Goal: Transaction & Acquisition: Book appointment/travel/reservation

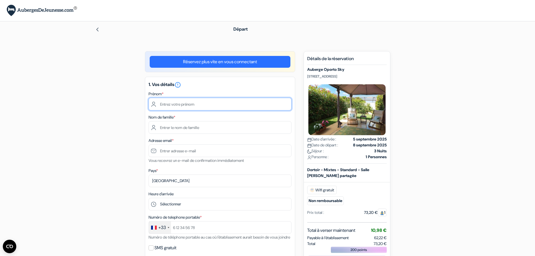
click at [203, 110] on input "text" at bounding box center [220, 104] width 143 height 13
type input "Florian"
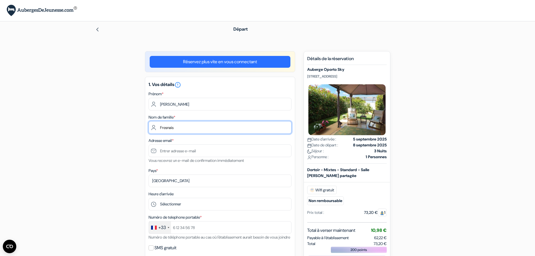
type input "Fresnais"
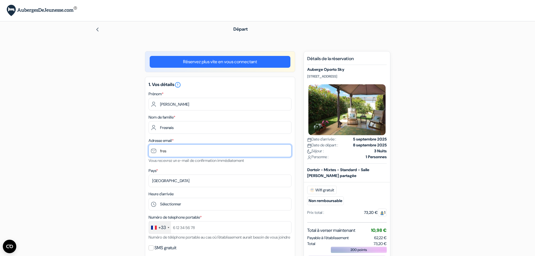
type input "[EMAIL_ADDRESS][DOMAIN_NAME]"
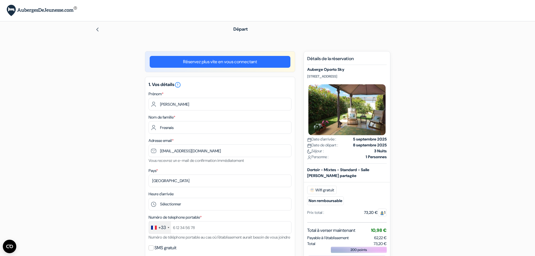
type input "0679114738"
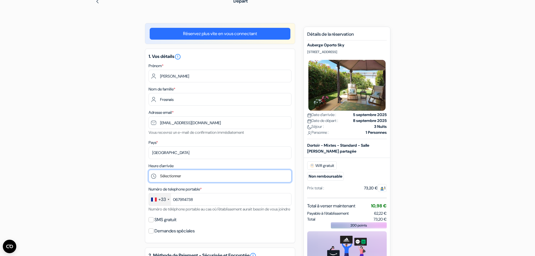
click at [182, 175] on select "Sélectionner 1:00 2:00 3:00 4:00 5:00 6:00 7:00 8:00 9:00 10:00 11:00 12:00 13:…" at bounding box center [220, 176] width 143 height 13
click at [181, 181] on select "Sélectionner 1:00 2:00 3:00 4:00 5:00 6:00 7:00 8:00 9:00 10:00 11:00 12:00 13:…" at bounding box center [220, 176] width 143 height 13
select select "12"
click at [149, 170] on select "Sélectionner 1:00 2:00 3:00 4:00 5:00 6:00 7:00 8:00 9:00 10:00 11:00 12:00 13:…" at bounding box center [220, 176] width 143 height 13
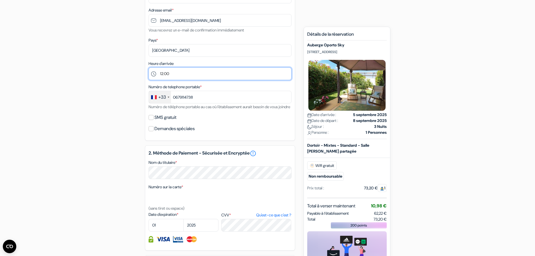
scroll to position [141, 0]
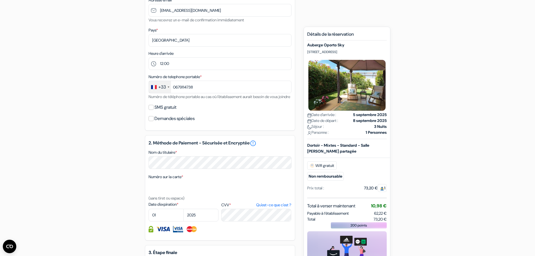
click at [159, 111] on label "SMS gratuit" at bounding box center [166, 107] width 22 height 8
click at [154, 110] on input "SMS gratuit" at bounding box center [151, 107] width 5 height 5
checkbox input "true"
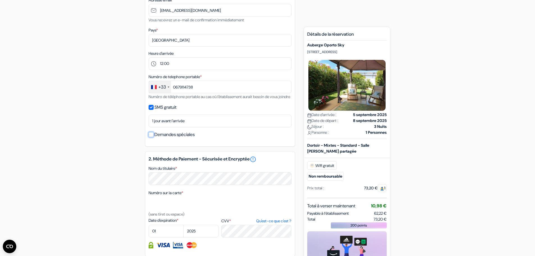
click at [153, 137] on input "Demandes spéciales" at bounding box center [151, 134] width 5 height 5
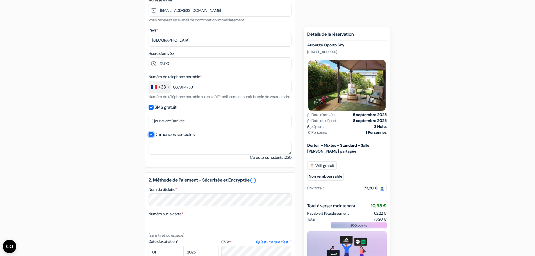
click at [153, 137] on input "Demandes spéciales" at bounding box center [151, 134] width 5 height 5
checkbox input "false"
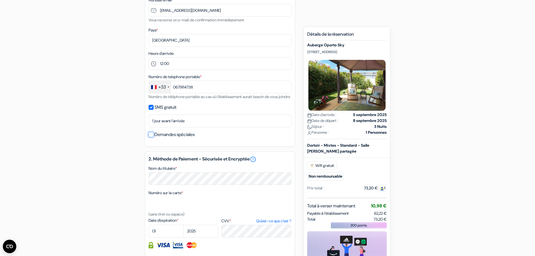
scroll to position [197, 0]
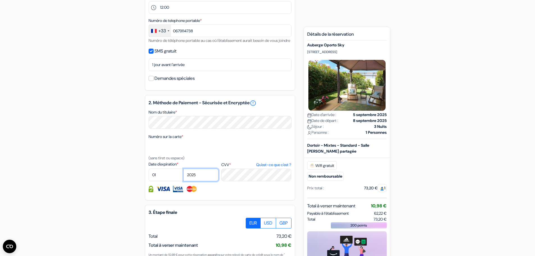
select select "2028"
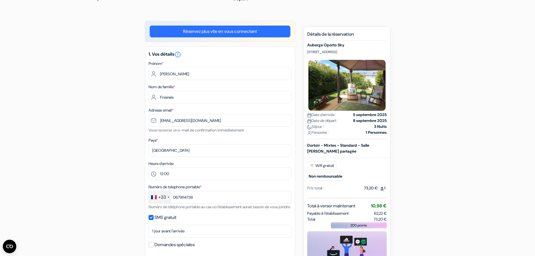
scroll to position [28, 0]
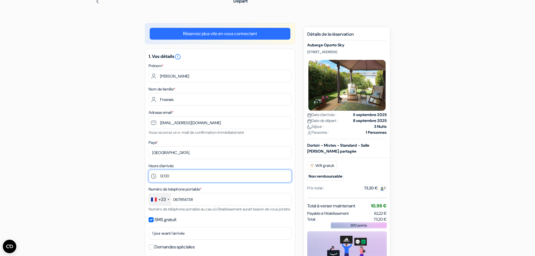
click at [173, 179] on select "Sélectionner 1:00 2:00 3:00 4:00 5:00 6:00 7:00 8:00 9:00 10:00 11:00 12:00 13:…" at bounding box center [220, 176] width 143 height 13
select select "13"
click at [149, 170] on select "Sélectionner 1:00 2:00 3:00 4:00 5:00 6:00 7:00 8:00 9:00 10:00 11:00 12:00 13:…" at bounding box center [220, 176] width 143 height 13
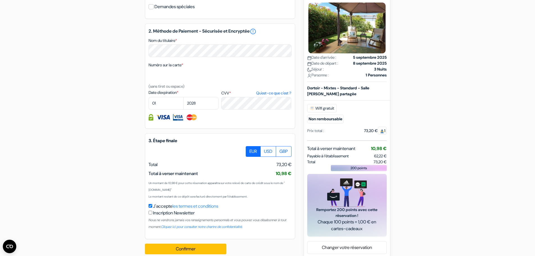
scroll to position [284, 0]
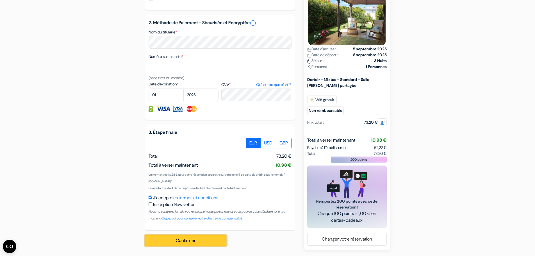
click at [179, 242] on button "Confirmer Loading..." at bounding box center [186, 240] width 82 height 11
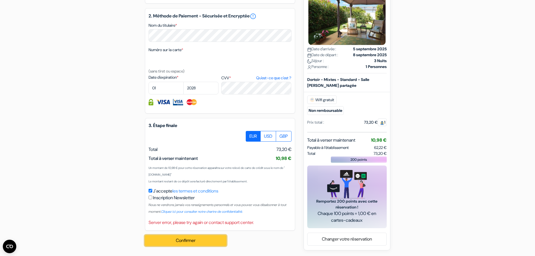
click at [193, 245] on button "Confirmer Loading..." at bounding box center [186, 240] width 82 height 11
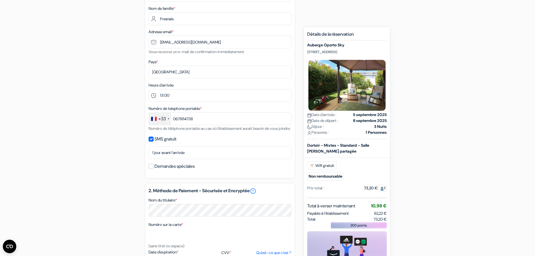
scroll to position [31, 0]
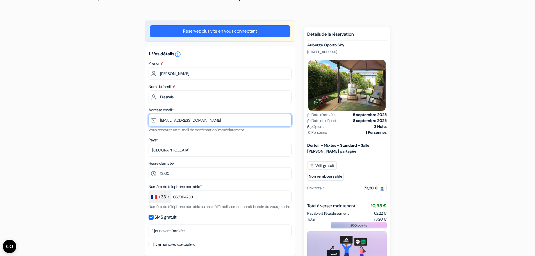
click at [183, 116] on input "[EMAIL_ADDRESS][DOMAIN_NAME]" at bounding box center [220, 120] width 143 height 13
click at [155, 118] on input "[EMAIL_ADDRESS][DOMAIN_NAME]" at bounding box center [220, 120] width 143 height 13
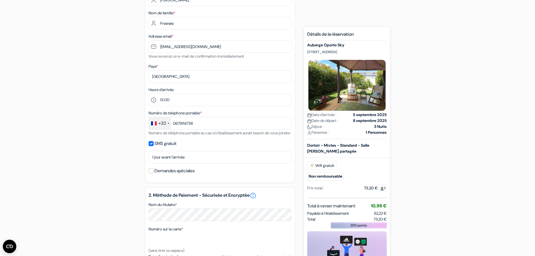
scroll to position [115, 0]
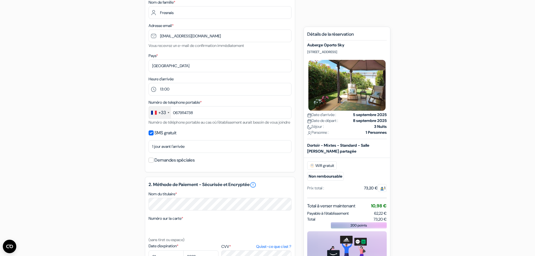
click at [110, 137] on div "add_box Auberge Oporto Sky Rua da Lapa n33, Porto, Portugal Détails de l'établi…" at bounding box center [267, 177] width 371 height 483
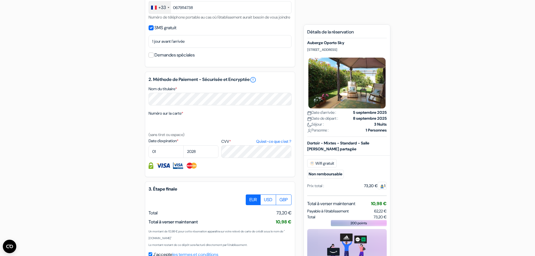
scroll to position [227, 0]
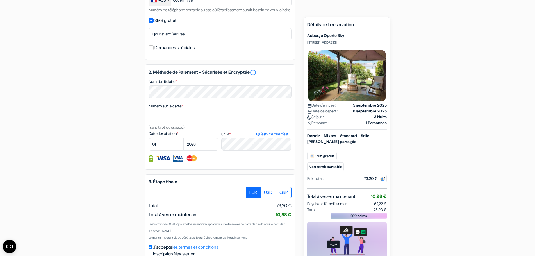
click at [89, 164] on div "add_box Auberge Oporto Sky Rua da Lapa n33, Porto, Portugal Détails de l'établi…" at bounding box center [267, 65] width 371 height 483
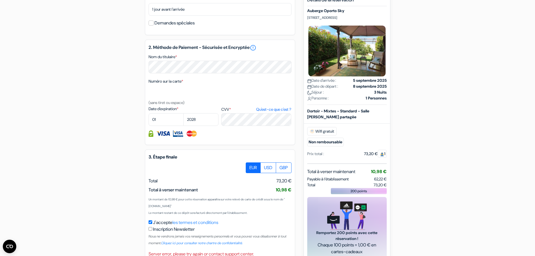
scroll to position [290, 0]
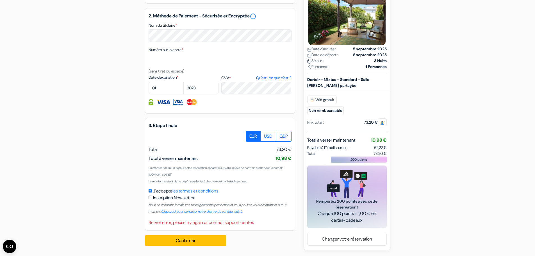
click at [176, 199] on label "Inscription Newsletter" at bounding box center [174, 198] width 42 height 7
click at [152, 193] on input "J'accepte les termes et conditions" at bounding box center [151, 191] width 4 height 4
click at [150, 189] on input "J'accepte les termes et conditions" at bounding box center [151, 191] width 4 height 4
checkbox input "true"
click at [149, 199] on input "checkbox" at bounding box center [151, 198] width 4 height 4
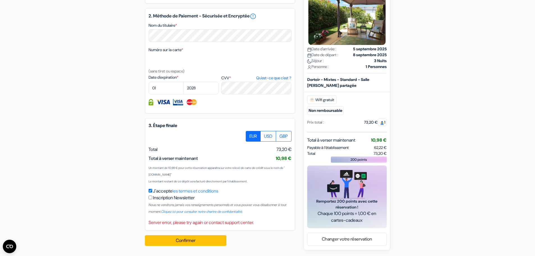
checkbox input "true"
click at [170, 239] on button "Confirmer Loading..." at bounding box center [186, 240] width 82 height 11
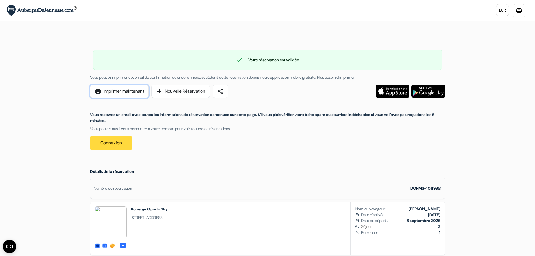
click at [127, 90] on link "print Imprimer maintenant" at bounding box center [119, 91] width 58 height 13
